Goal: Task Accomplishment & Management: Manage account settings

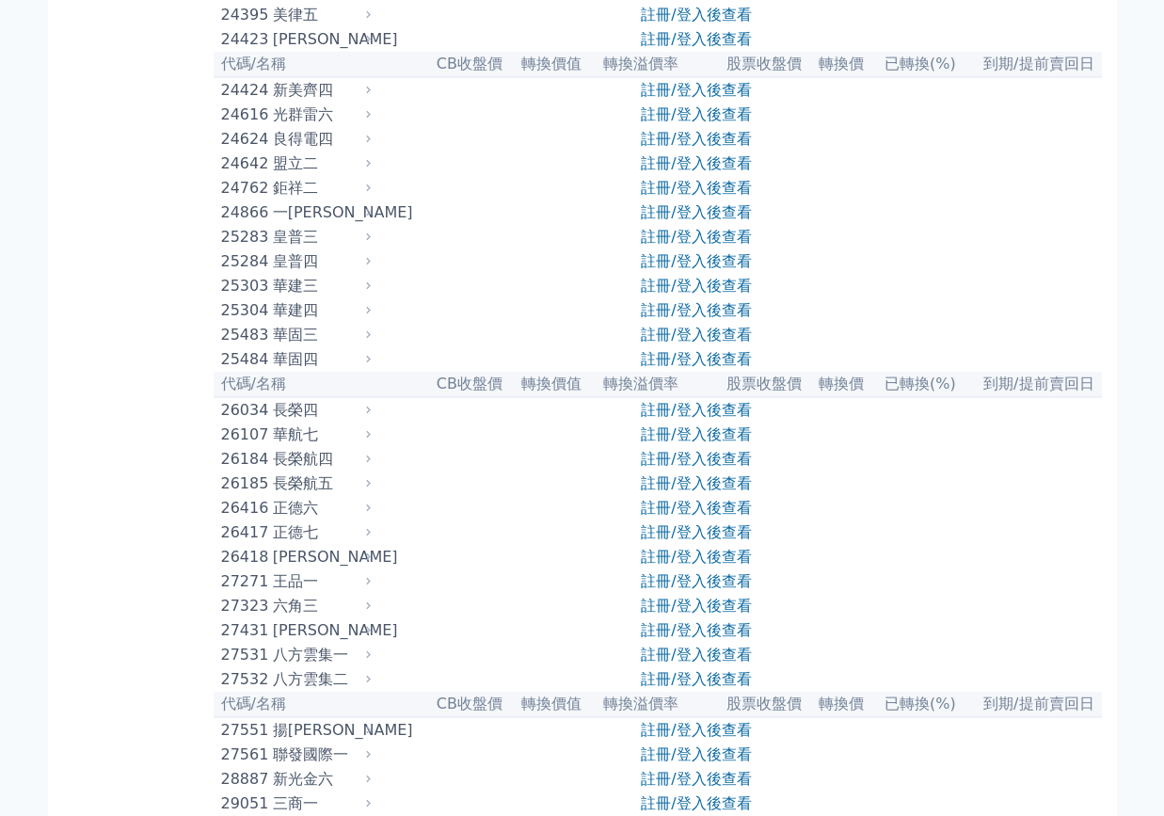
scroll to position [1694, 0]
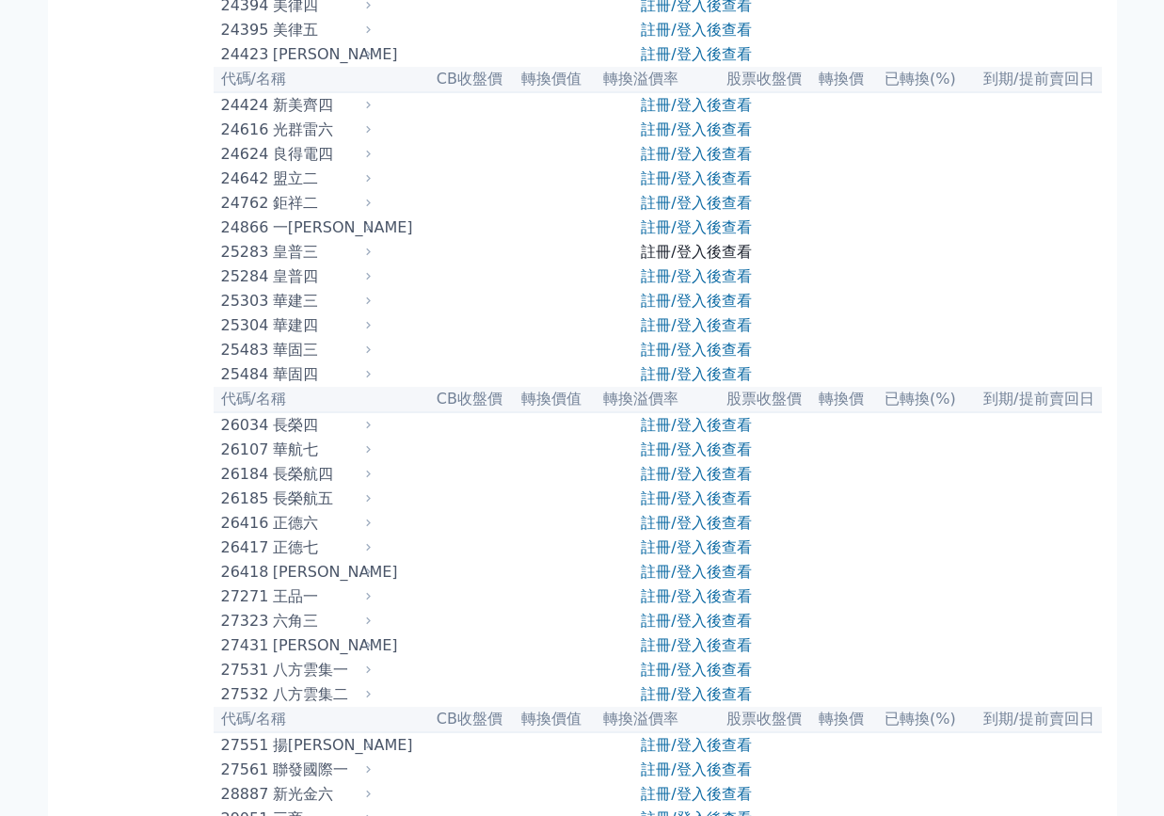
click at [685, 261] on link "註冊/登入後查看" at bounding box center [696, 252] width 110 height 18
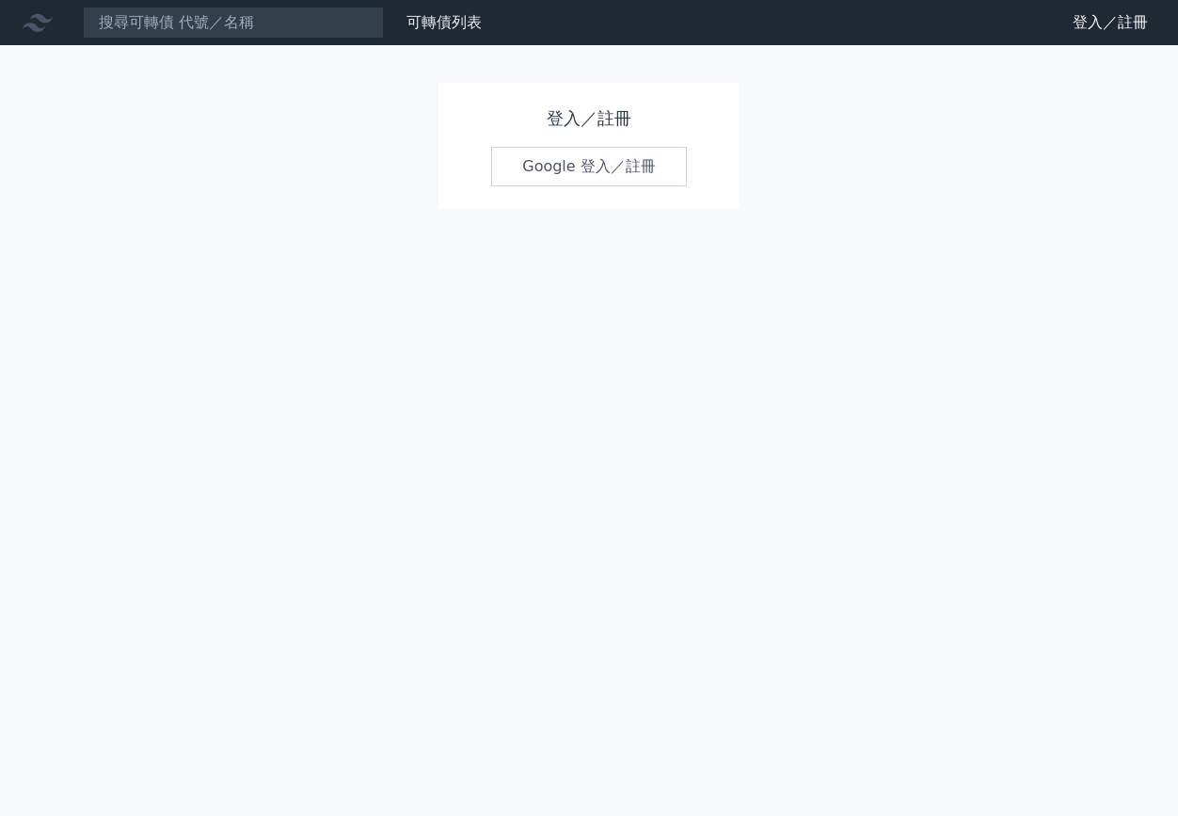
click at [637, 179] on link "Google 登入／註冊" at bounding box center [589, 167] width 196 height 40
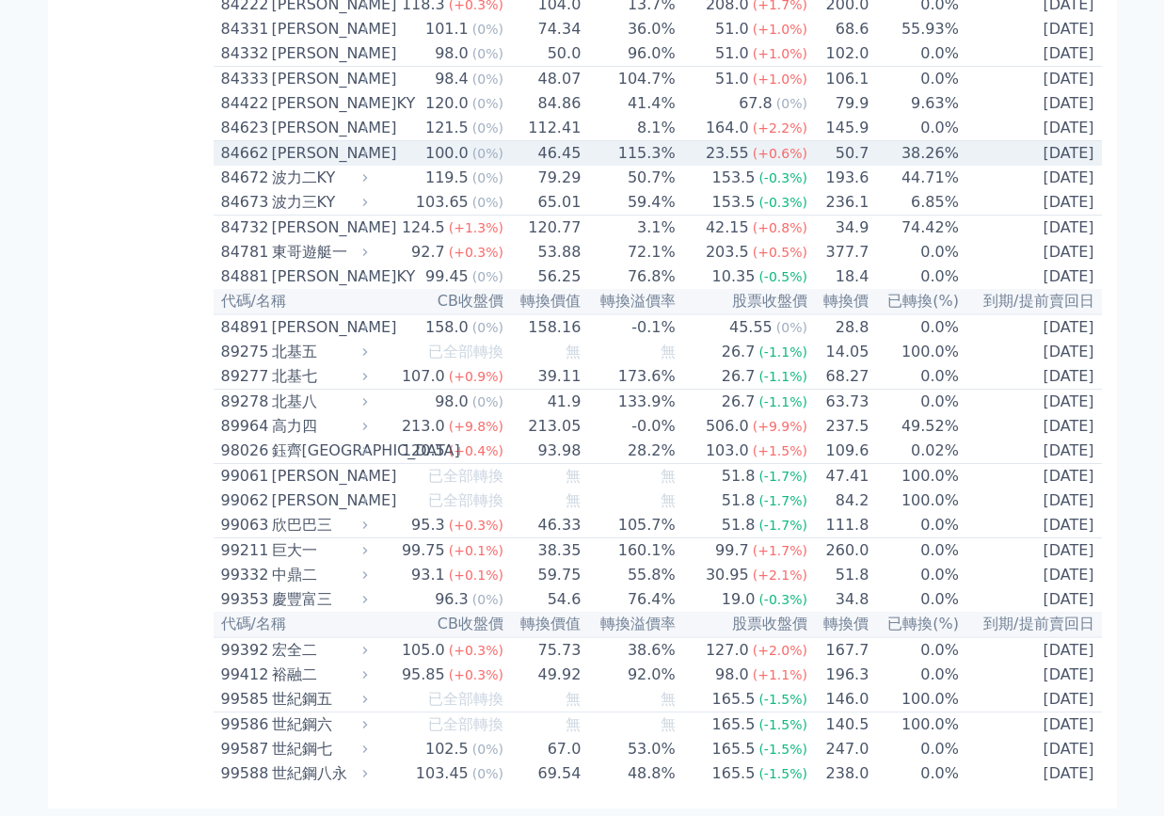
scroll to position [11021, 0]
